Goal: Information Seeking & Learning: Understand process/instructions

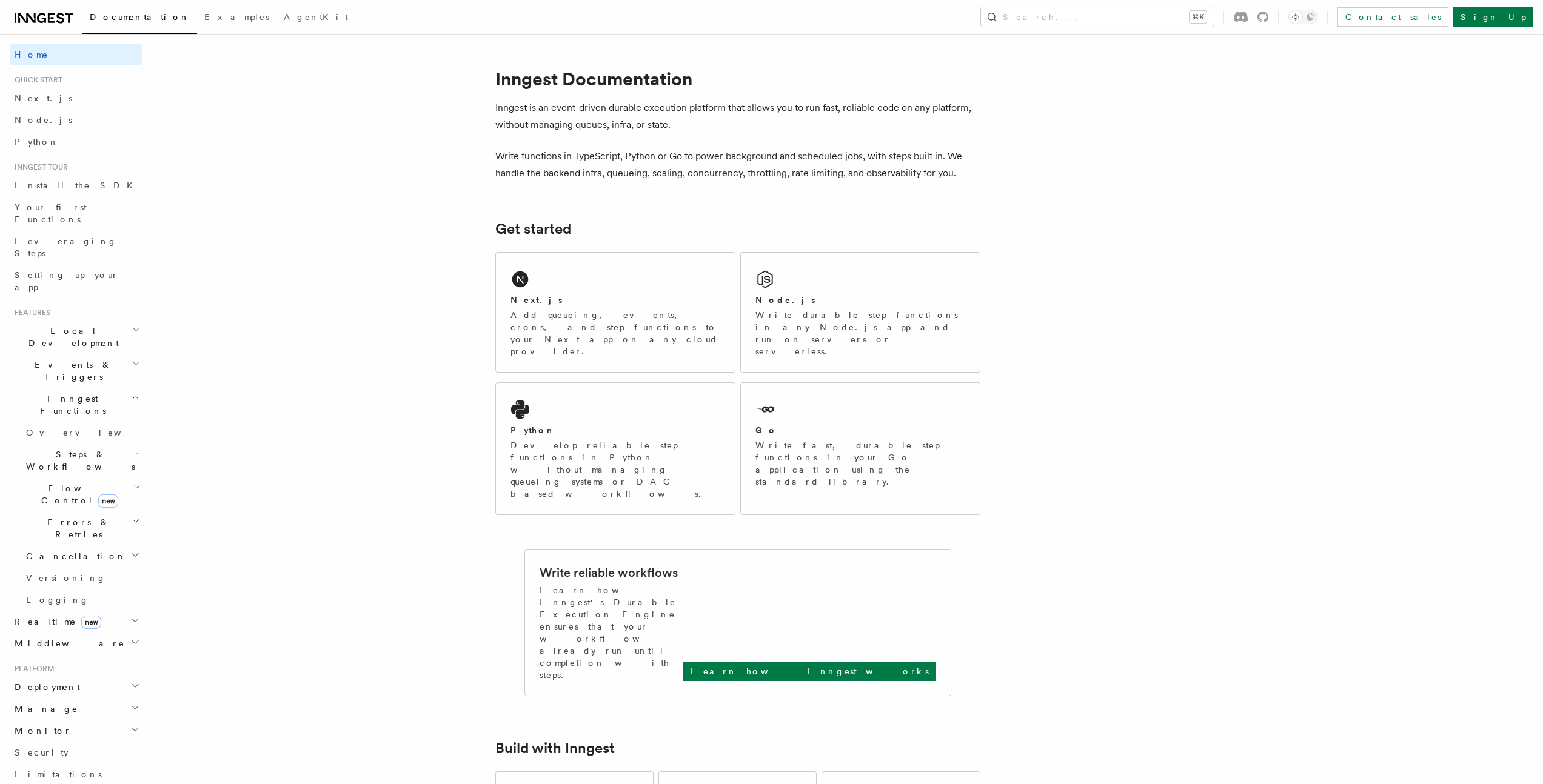
click at [43, 325] on span "Local Development" at bounding box center [71, 337] width 123 height 24
click at [52, 401] on span "Inngest Dev Server" at bounding box center [77, 412] width 104 height 22
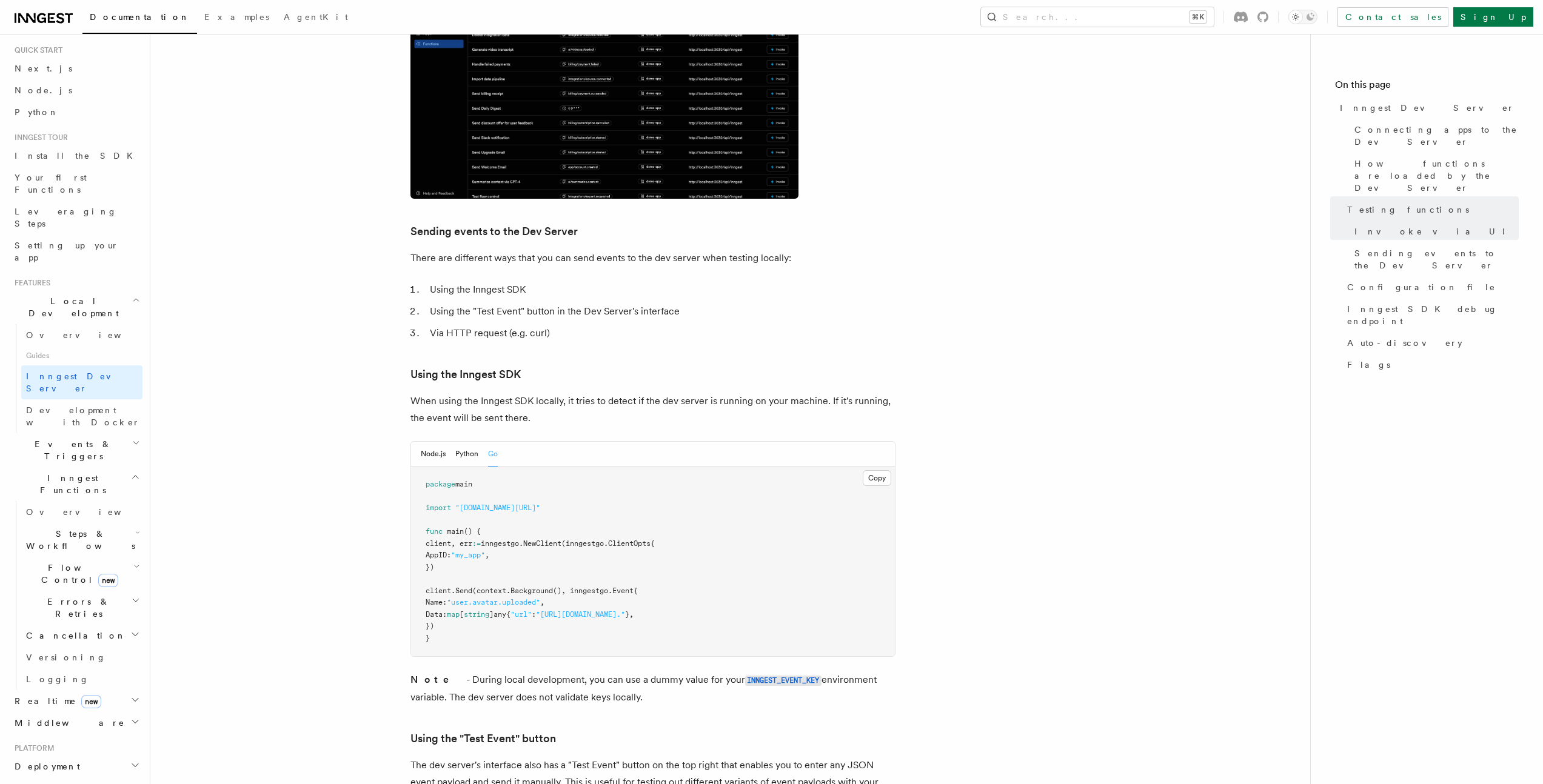
scroll to position [90, 0]
click at [37, 378] on span "Events & Triggers" at bounding box center [71, 390] width 123 height 24
click at [49, 455] on span "Sending events" at bounding box center [56, 465] width 60 height 22
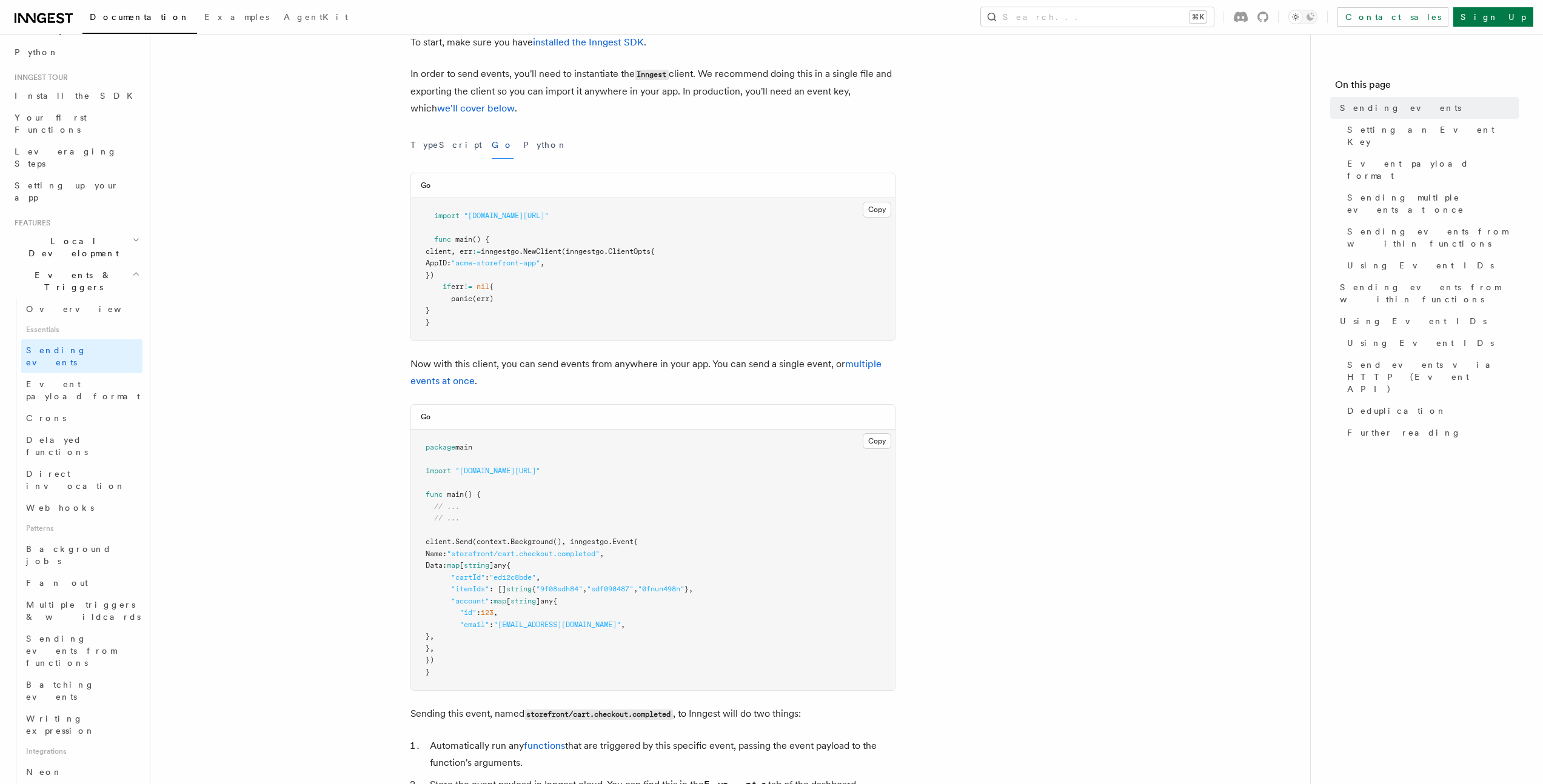
scroll to position [137, 0]
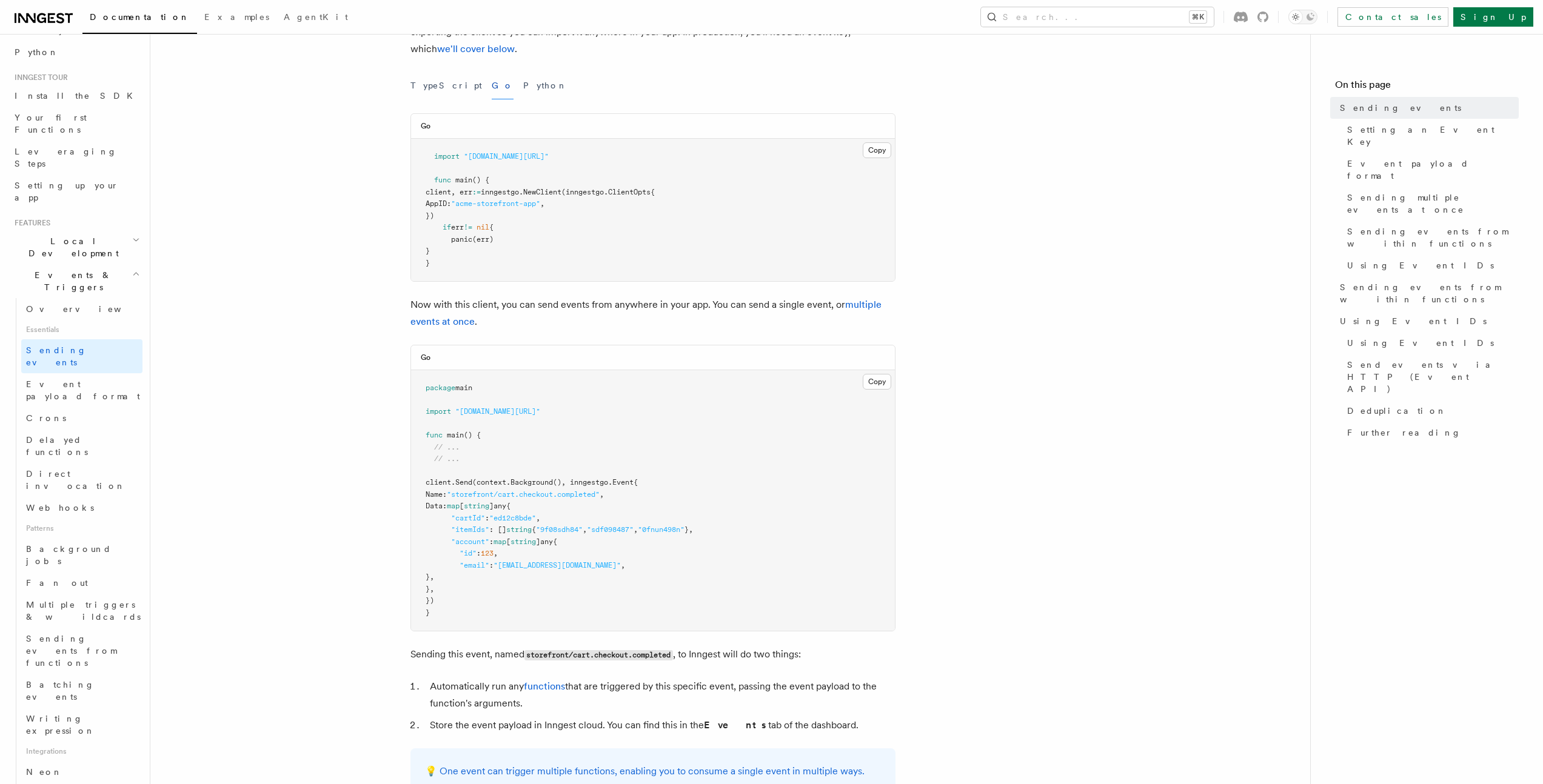
drag, startPoint x: 415, startPoint y: 409, endPoint x: 608, endPoint y: 411, distance: 193.0
click at [608, 411] on pre "package main import "[DOMAIN_NAME][URL]" func main () { // ... // ... client. S…" at bounding box center [653, 500] width 484 height 260
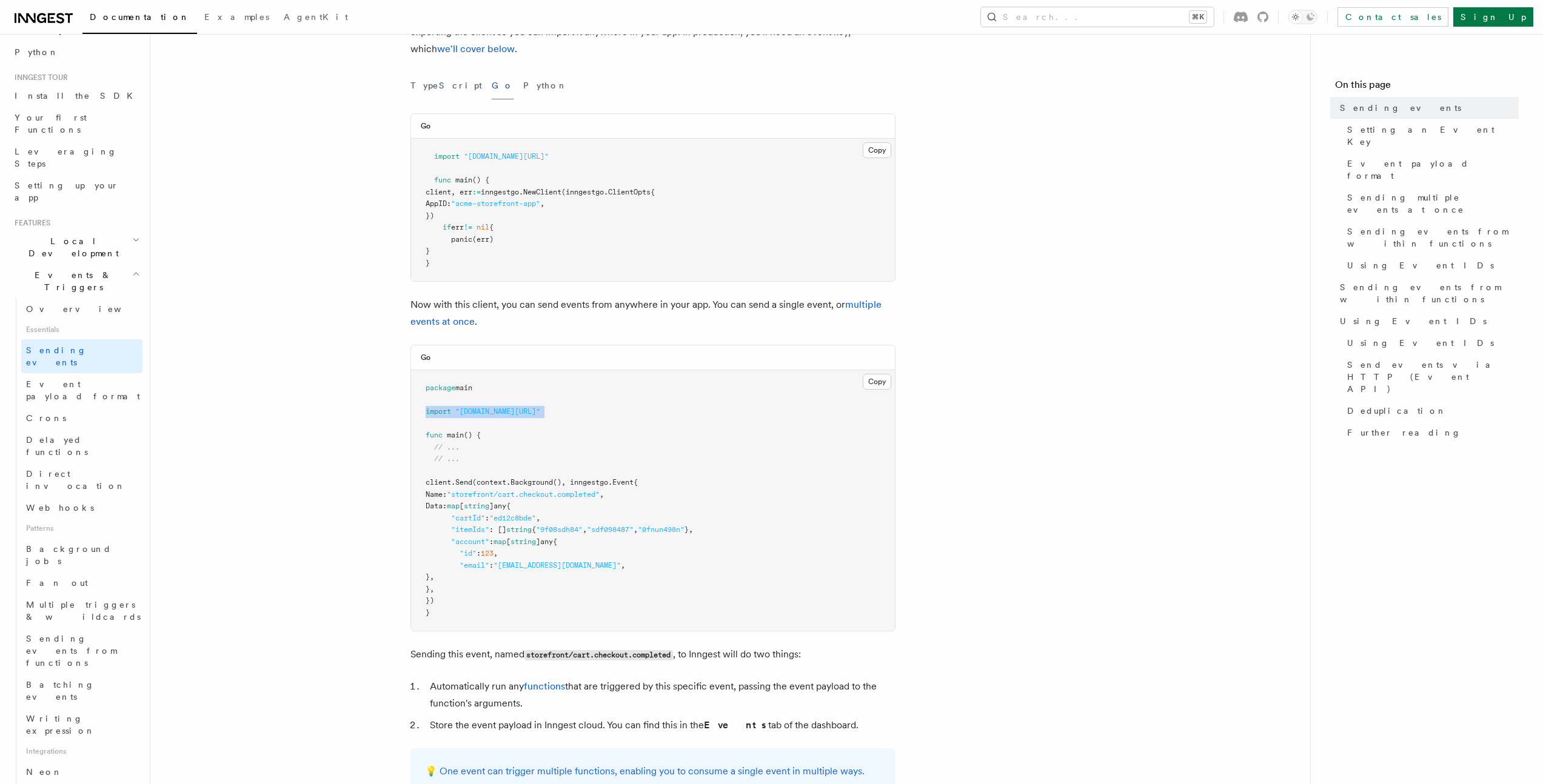
click at [608, 411] on pre "package main import "[DOMAIN_NAME][URL]" func main () { // ... // ... client. S…" at bounding box center [653, 500] width 484 height 260
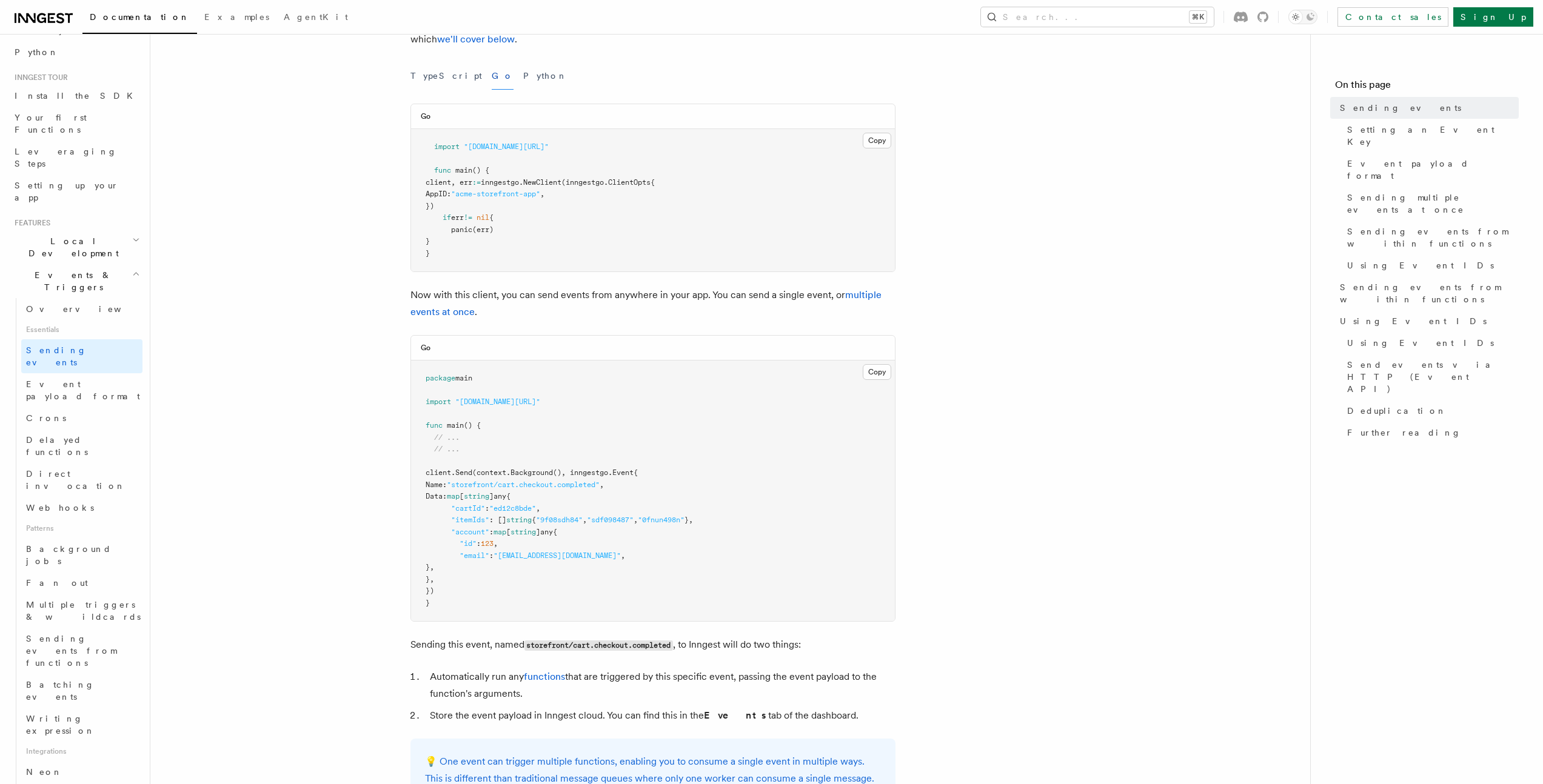
scroll to position [0, 0]
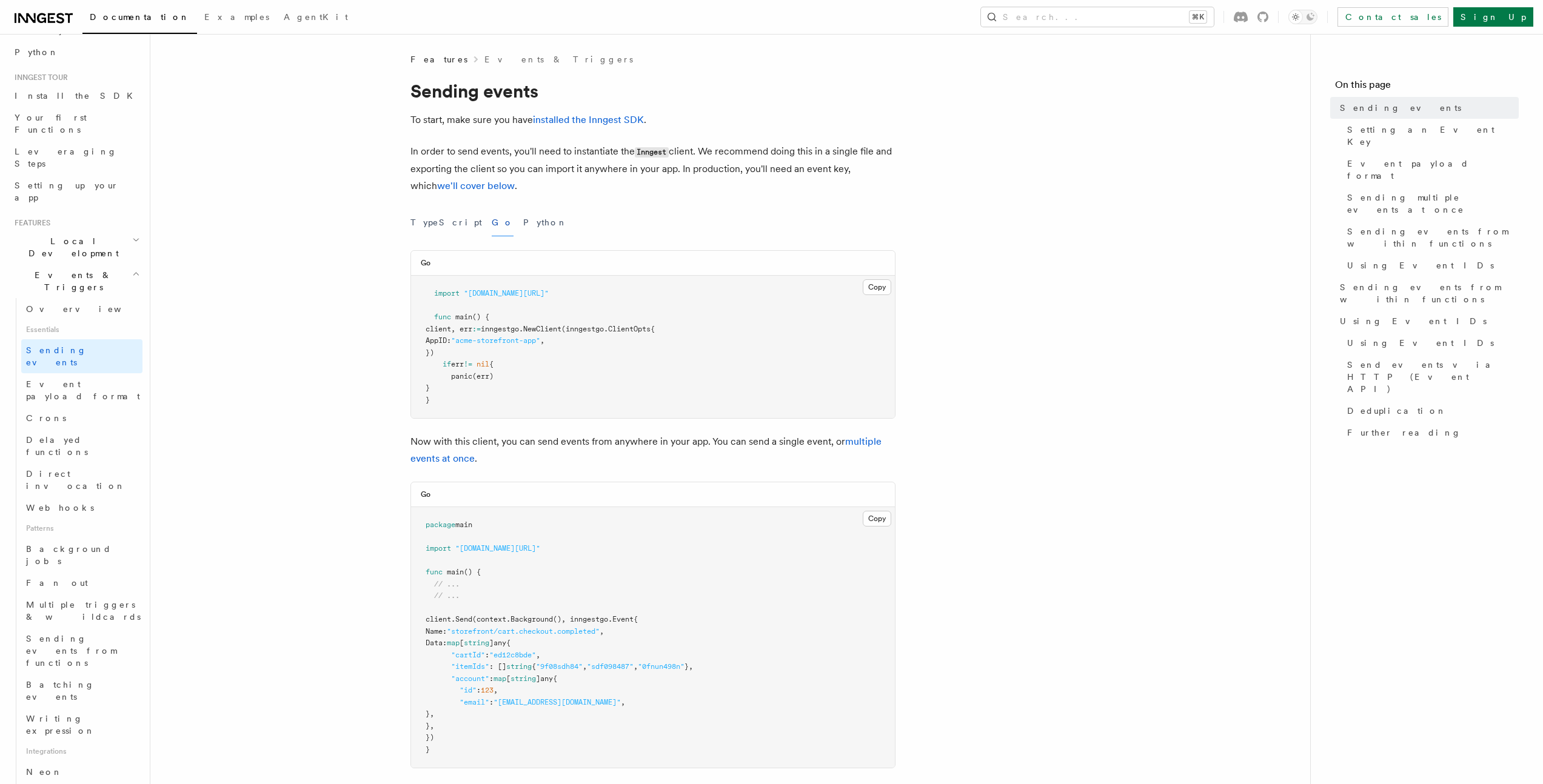
click at [79, 235] on span "Local Development" at bounding box center [71, 247] width 123 height 24
click at [66, 312] on span "Inngest Dev Server" at bounding box center [77, 322] width 104 height 22
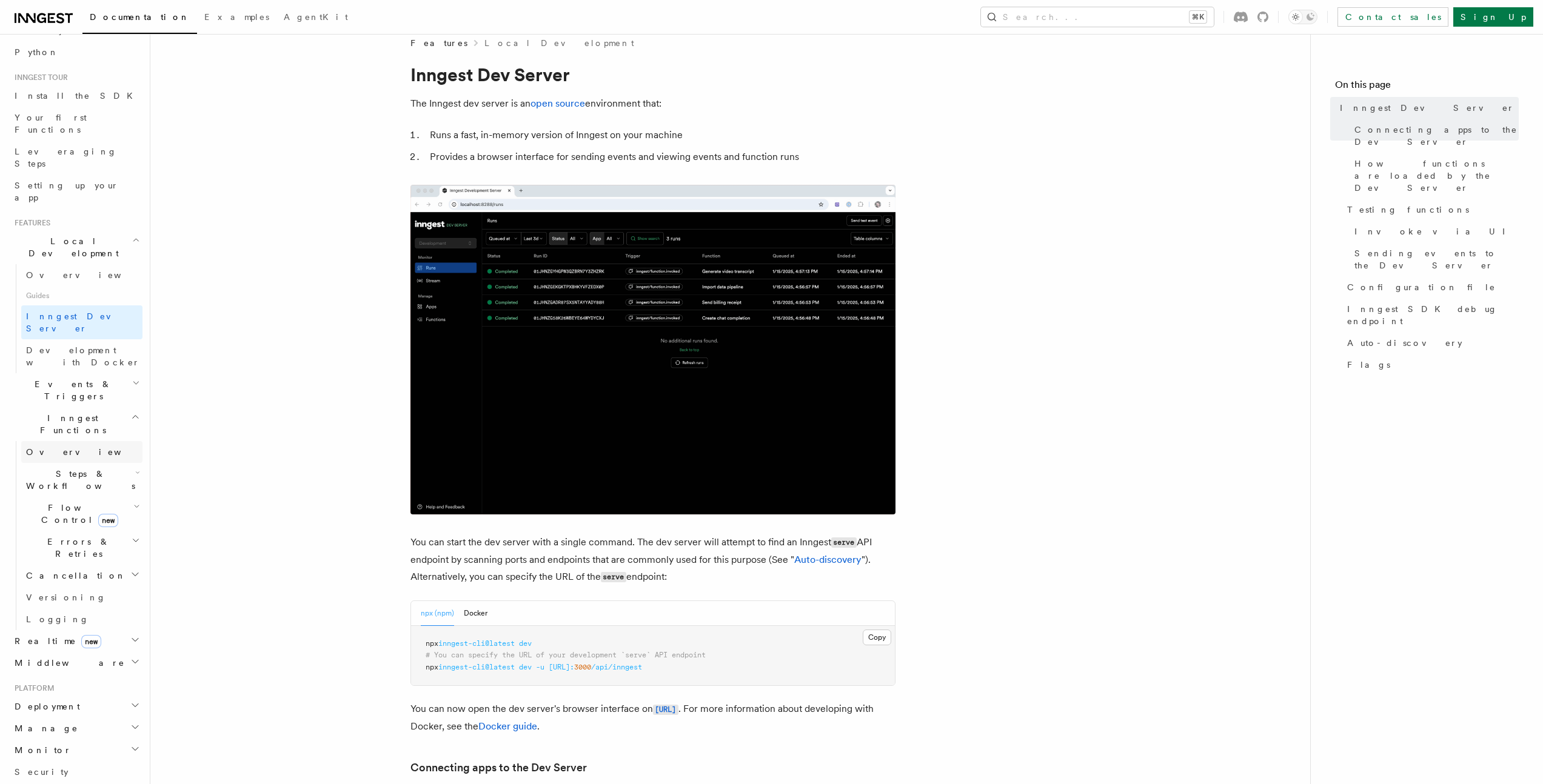
scroll to position [34, 0]
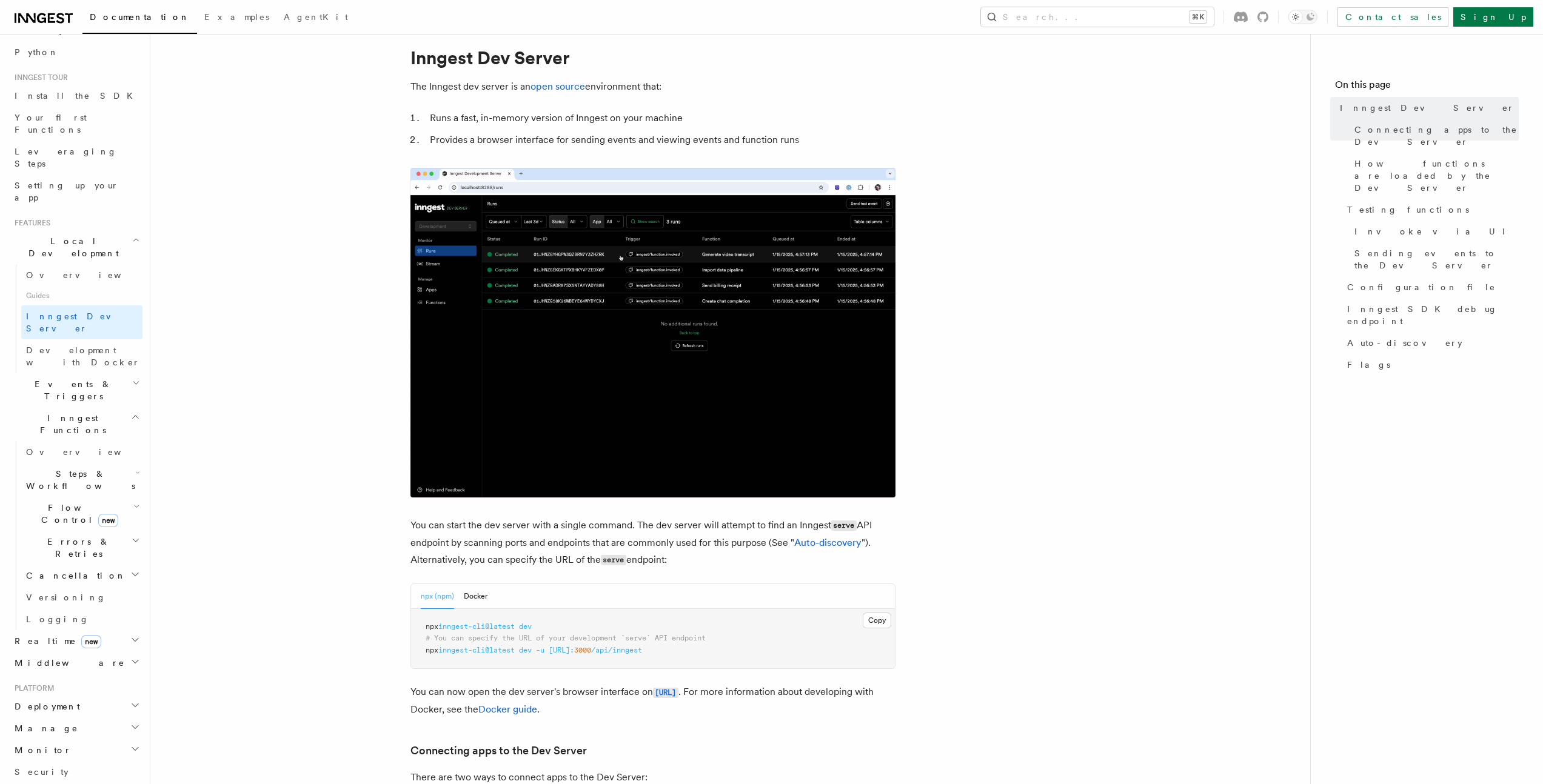
click at [57, 378] on span "Events & Triggers" at bounding box center [71, 390] width 123 height 24
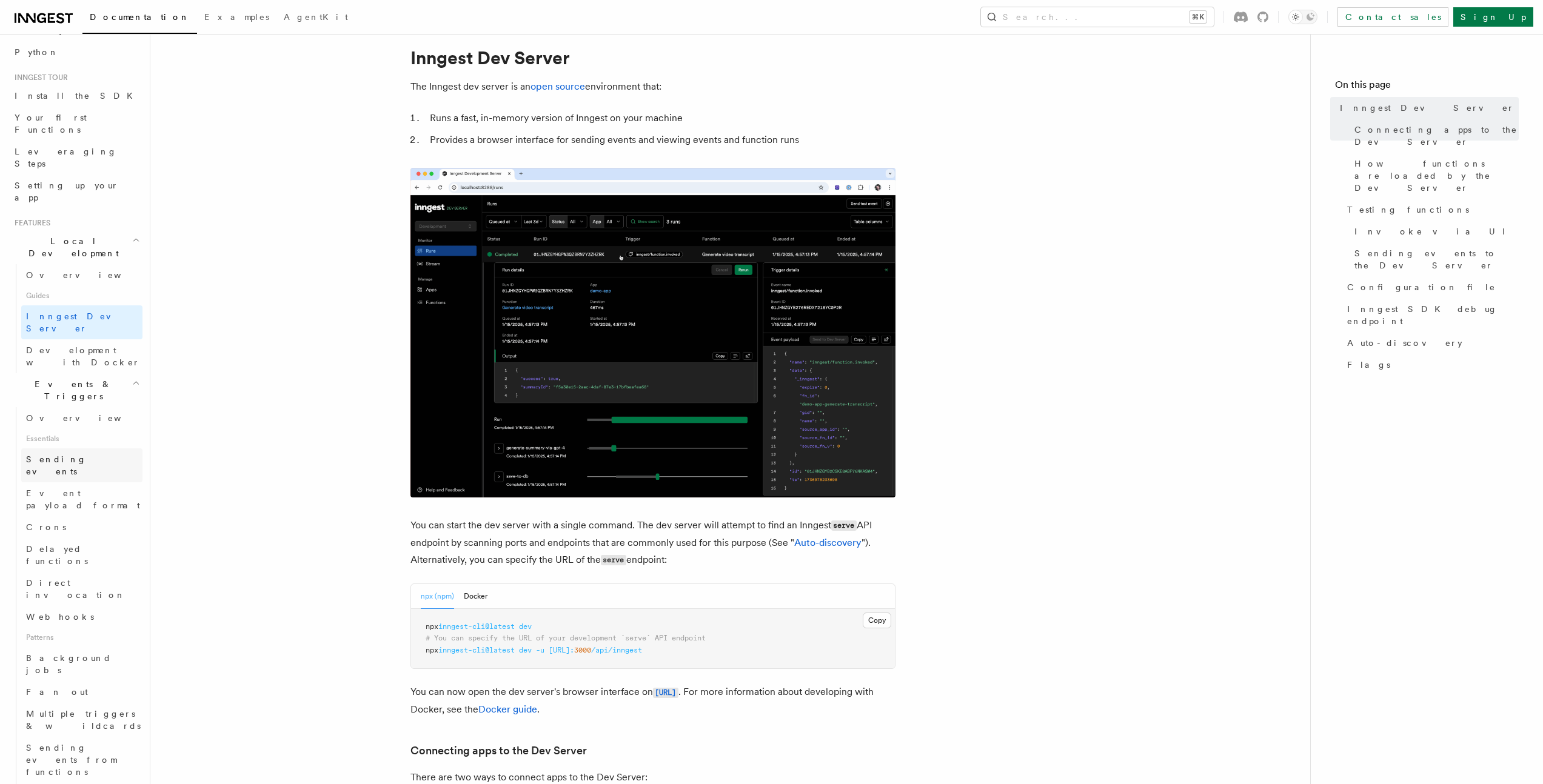
click at [64, 455] on span "Sending events" at bounding box center [56, 465] width 60 height 22
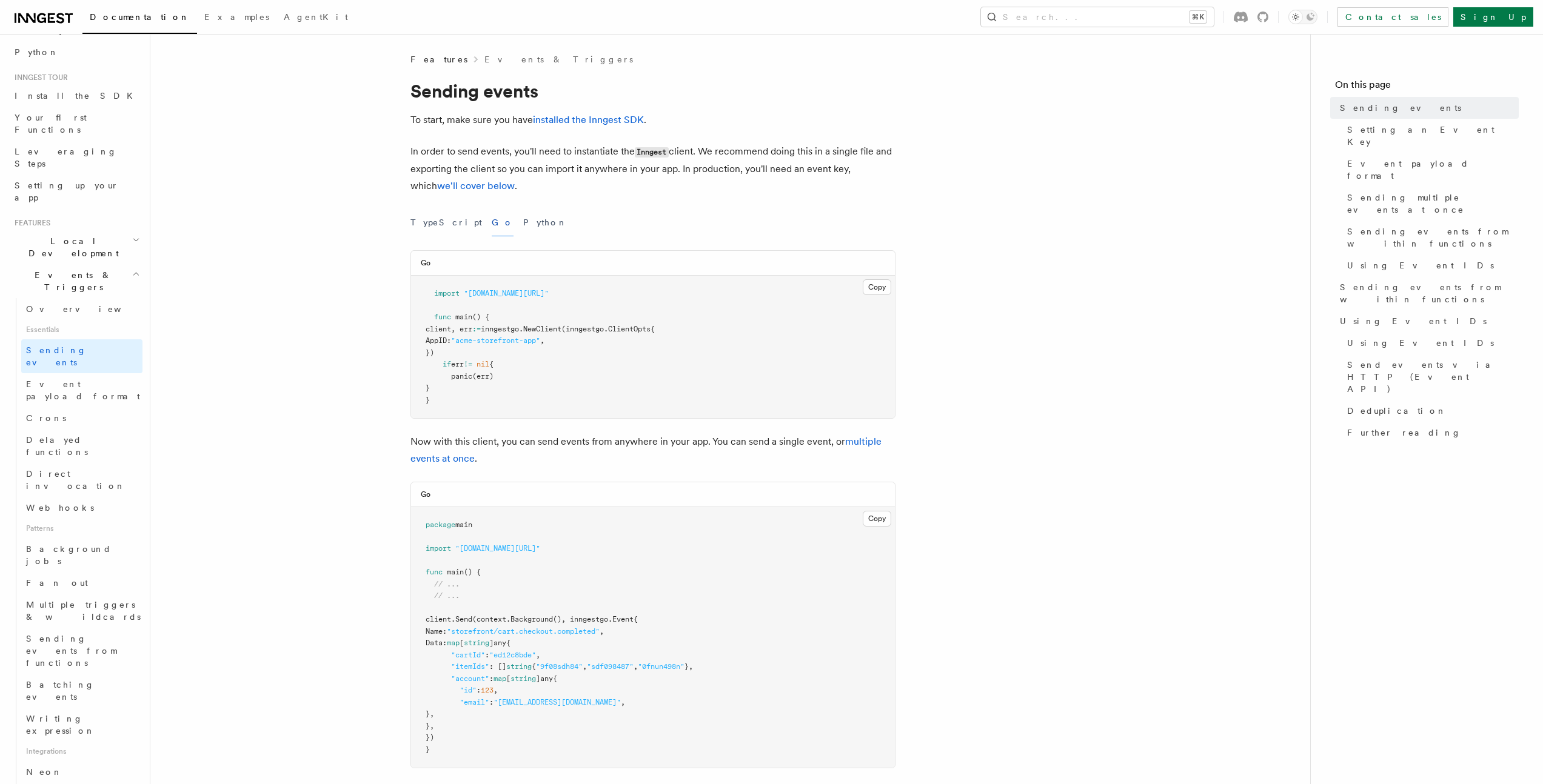
click at [75, 235] on span "Local Development" at bounding box center [71, 247] width 123 height 24
click at [69, 286] on span "Guides" at bounding box center [82, 296] width 121 height 20
click at [69, 310] on span "Inngest Dev Server" at bounding box center [84, 321] width 116 height 24
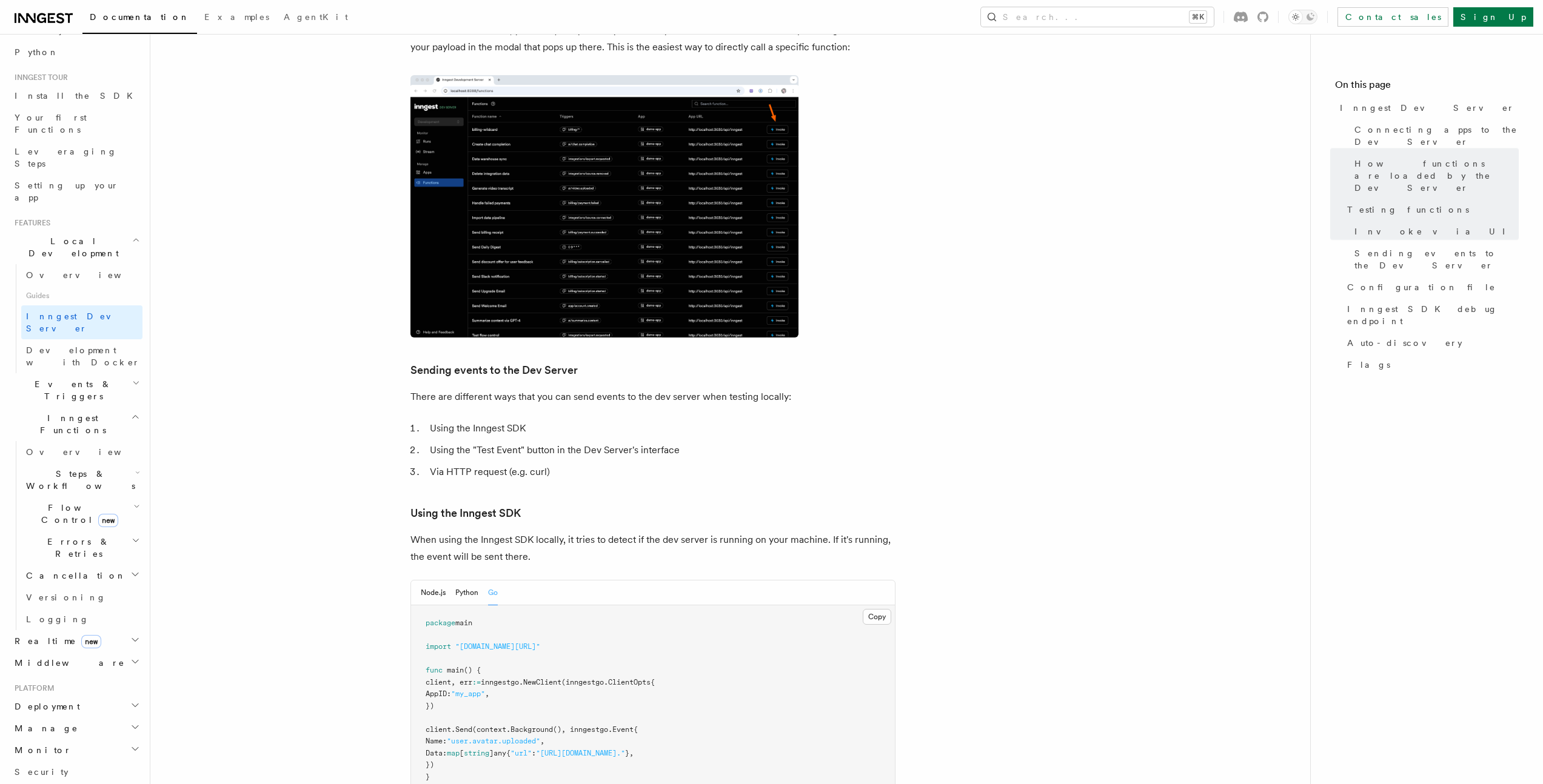
scroll to position [2022, 0]
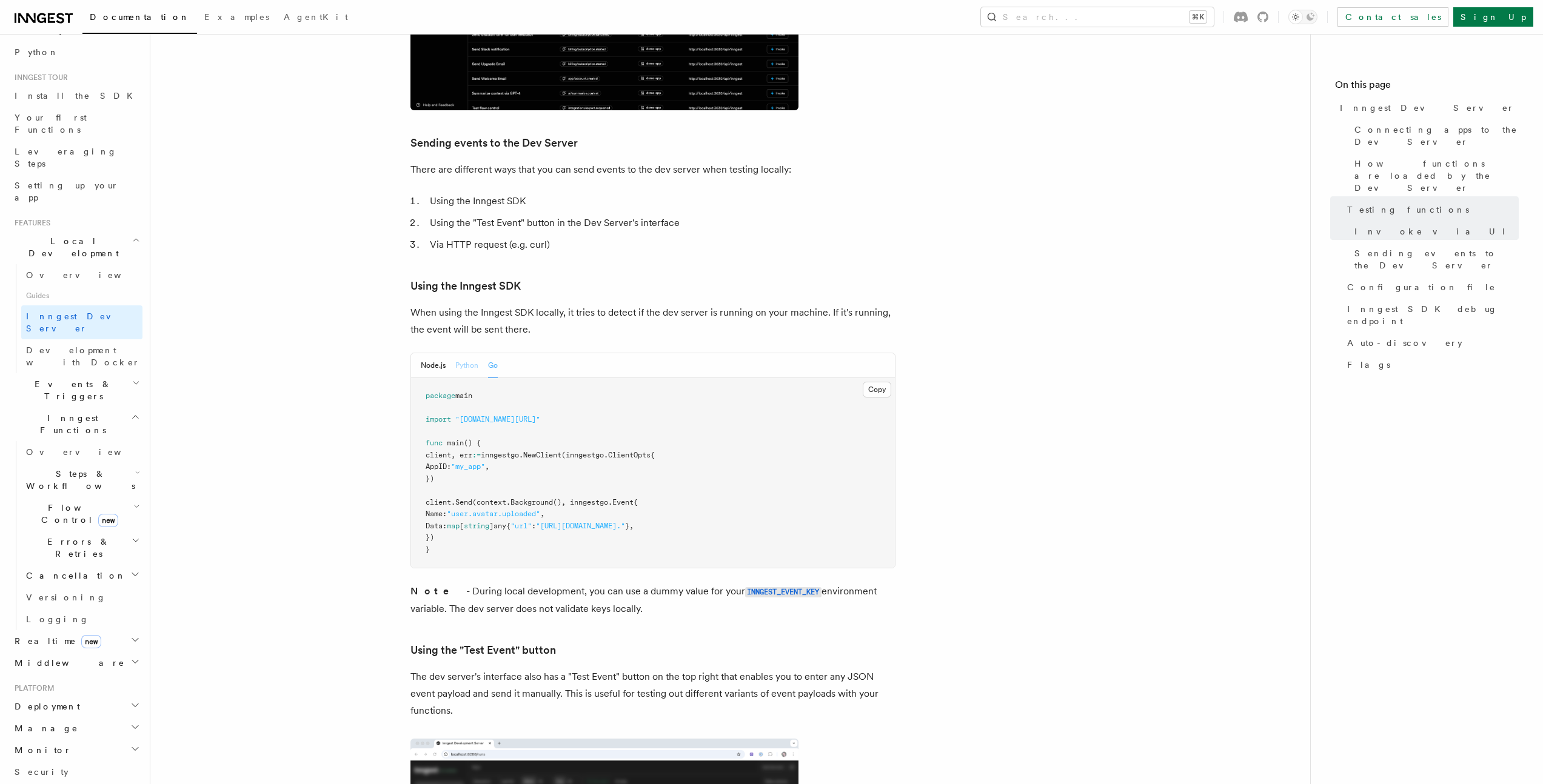
click at [471, 353] on button "Python" at bounding box center [467, 366] width 23 height 25
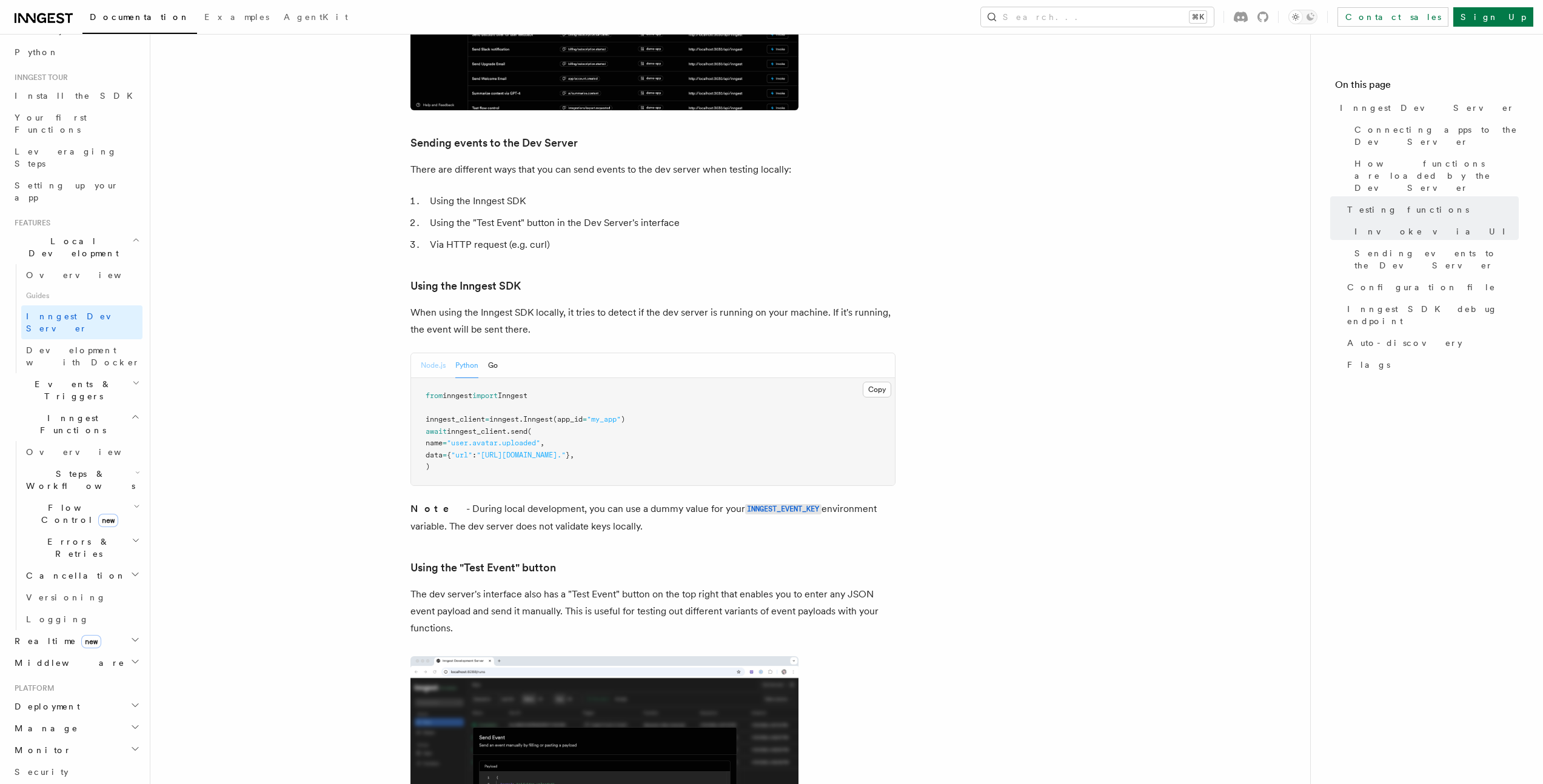
click at [433, 353] on button "Node.js" at bounding box center [433, 366] width 25 height 25
click at [464, 353] on button "Python" at bounding box center [467, 366] width 23 height 25
click at [497, 353] on div "Node.js Python Go" at bounding box center [653, 366] width 484 height 25
click at [488, 353] on button "Go" at bounding box center [492, 366] width 10 height 25
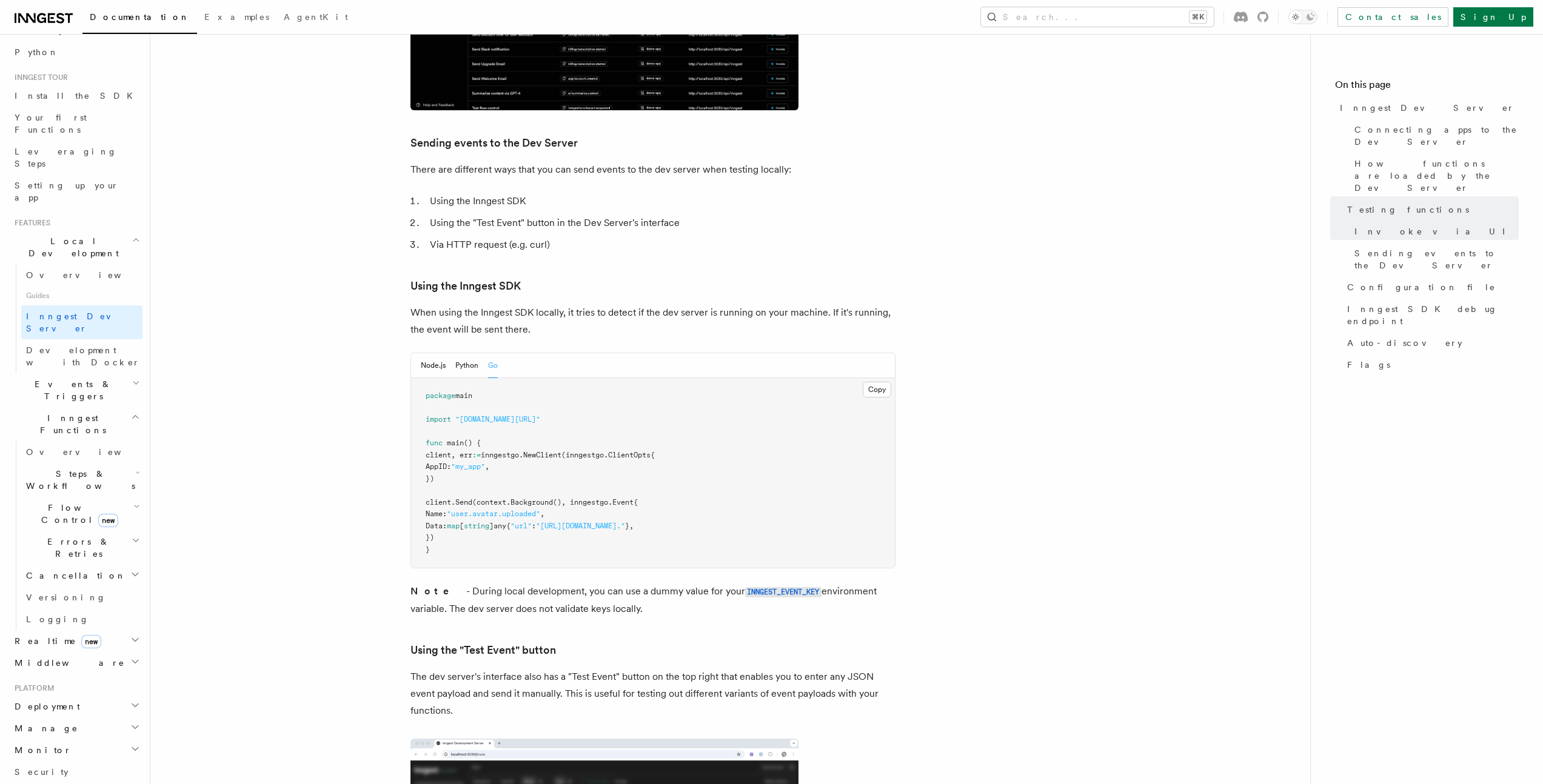
drag, startPoint x: 597, startPoint y: 383, endPoint x: 418, endPoint y: 389, distance: 179.1
click at [418, 389] on pre "package main import "[DOMAIN_NAME][URL]" func main () { client, err := inngestg…" at bounding box center [653, 473] width 484 height 190
copy span "import "[DOMAIN_NAME][URL]""
